Goal: Task Accomplishment & Management: Manage account settings

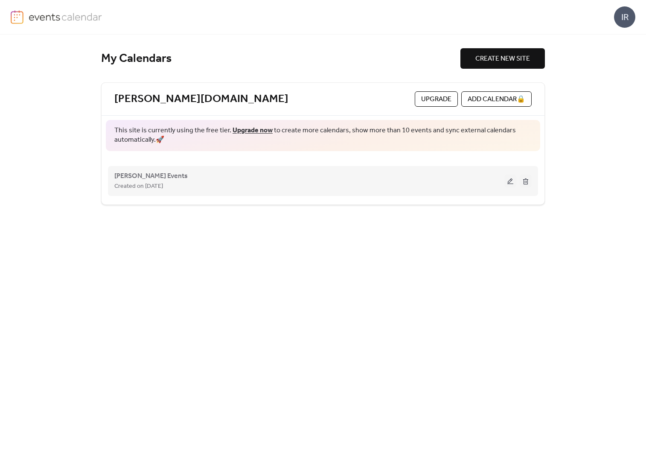
click at [511, 178] on button at bounding box center [511, 181] width 12 height 13
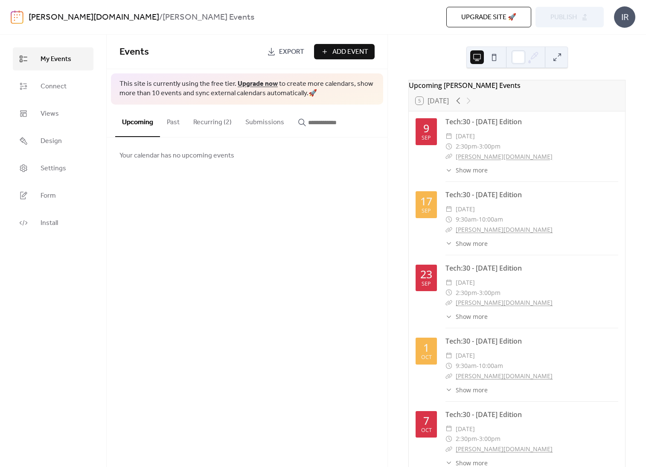
click at [206, 119] on button "Recurring (2)" at bounding box center [213, 121] width 52 height 32
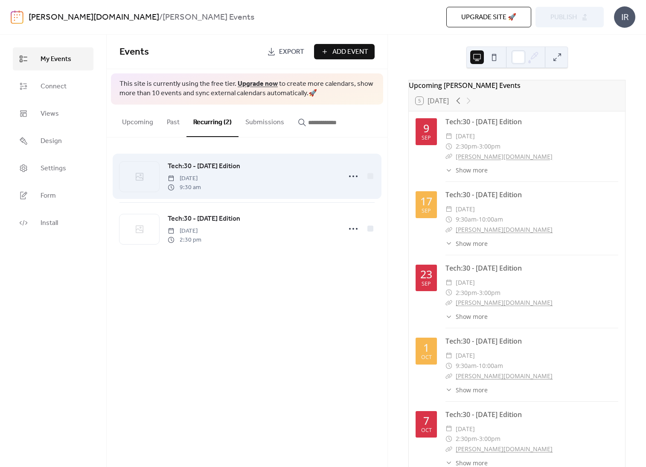
click at [279, 172] on div "Tech:30 - [DATE] Edition [DATE] 9:30 am" at bounding box center [252, 176] width 169 height 31
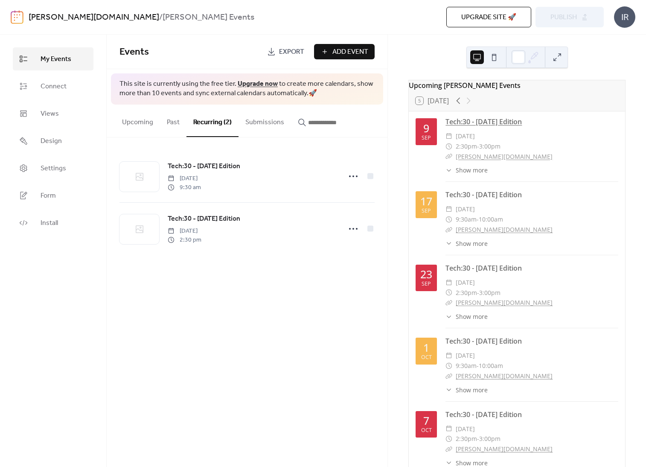
click at [489, 126] on link "Tech:30 - [DATE] Edition" at bounding box center [484, 121] width 76 height 9
click at [478, 175] on span "Show more" at bounding box center [472, 170] width 32 height 9
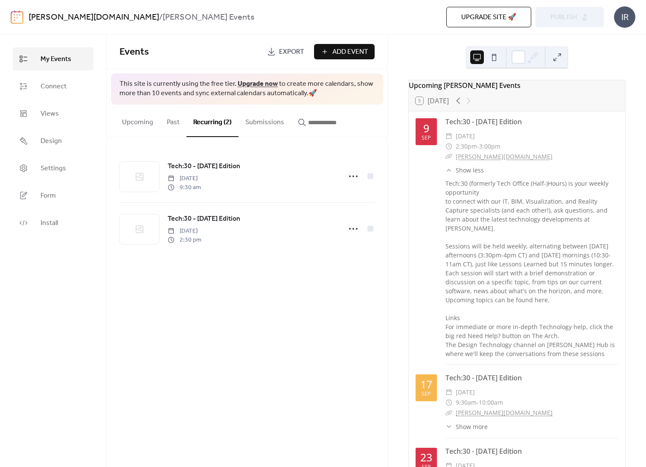
click at [348, 53] on span "Add Event" at bounding box center [351, 52] width 36 height 10
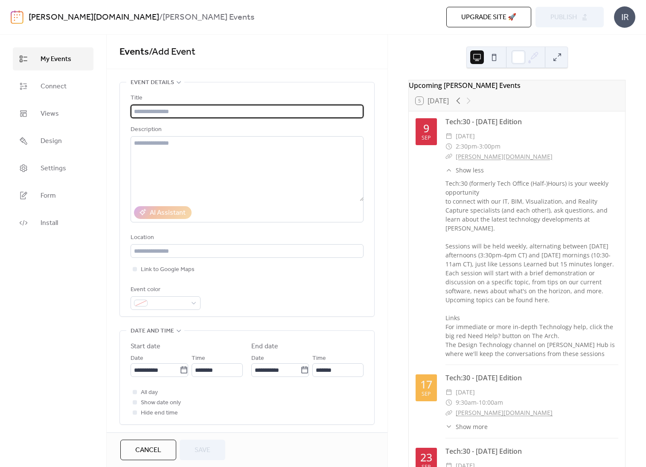
click at [153, 447] on span "Cancel" at bounding box center [148, 450] width 26 height 10
